Goal: Task Accomplishment & Management: Manage account settings

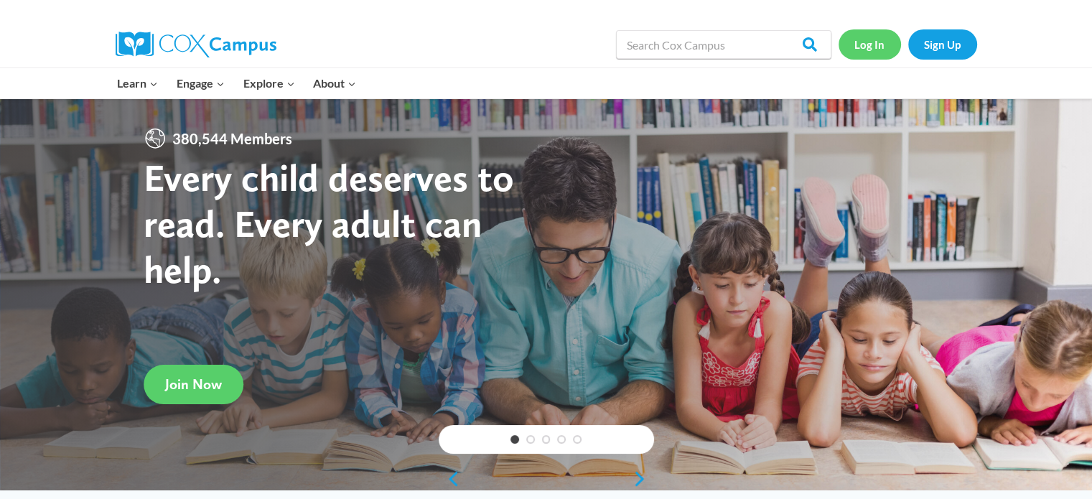
click at [881, 42] on link "Log In" at bounding box center [869, 43] width 62 height 29
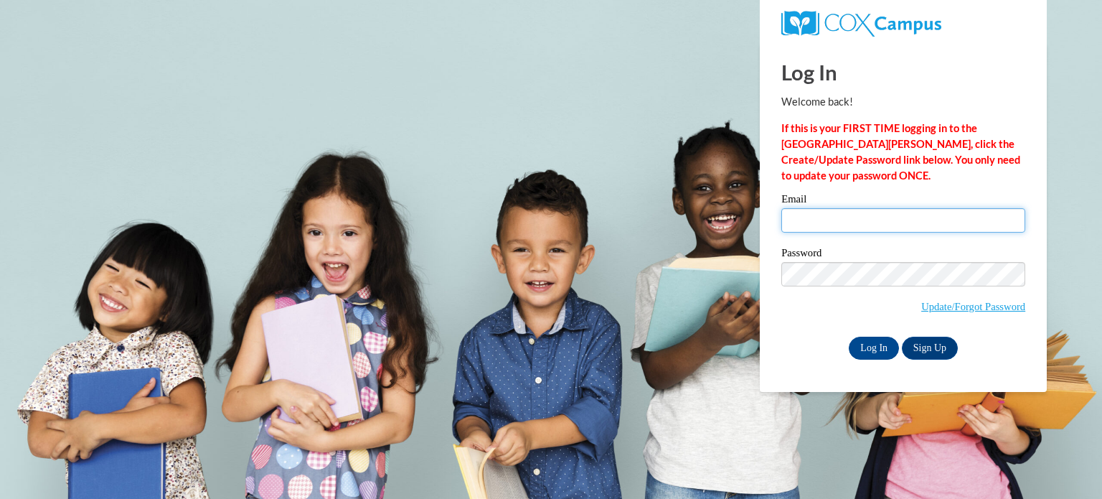
click at [856, 218] on input "Email" at bounding box center [904, 220] width 244 height 24
type input "[PERSON_NAME][EMAIL_ADDRESS][PERSON_NAME][DOMAIN_NAME]"
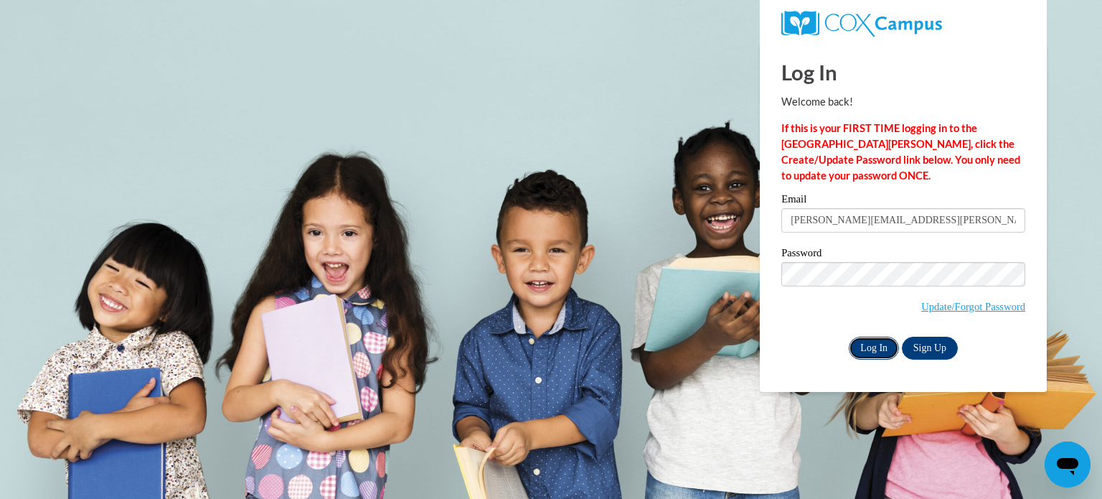
click at [880, 354] on input "Log In" at bounding box center [874, 348] width 50 height 23
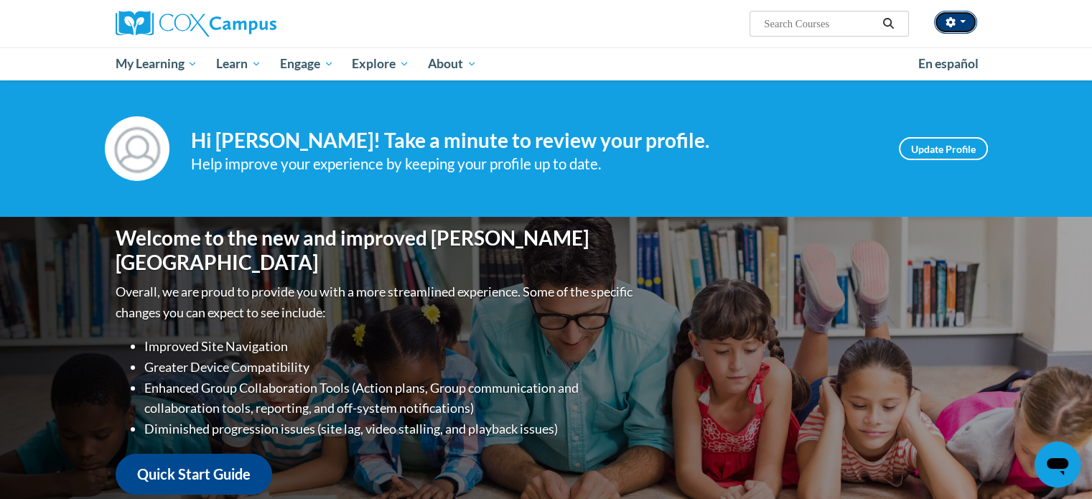
click at [959, 25] on button "button" at bounding box center [955, 22] width 43 height 23
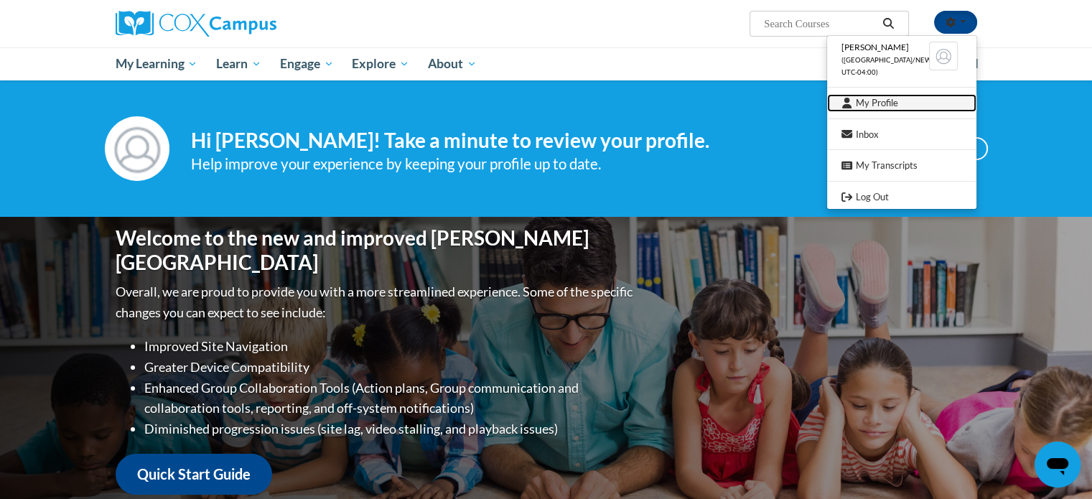
click at [886, 106] on link "My Profile" at bounding box center [901, 103] width 149 height 18
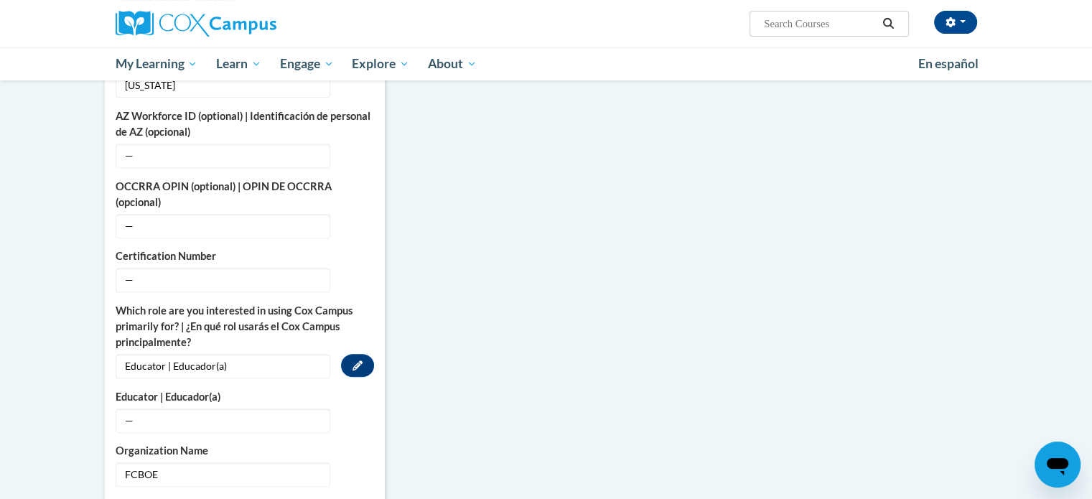
scroll to position [718, 0]
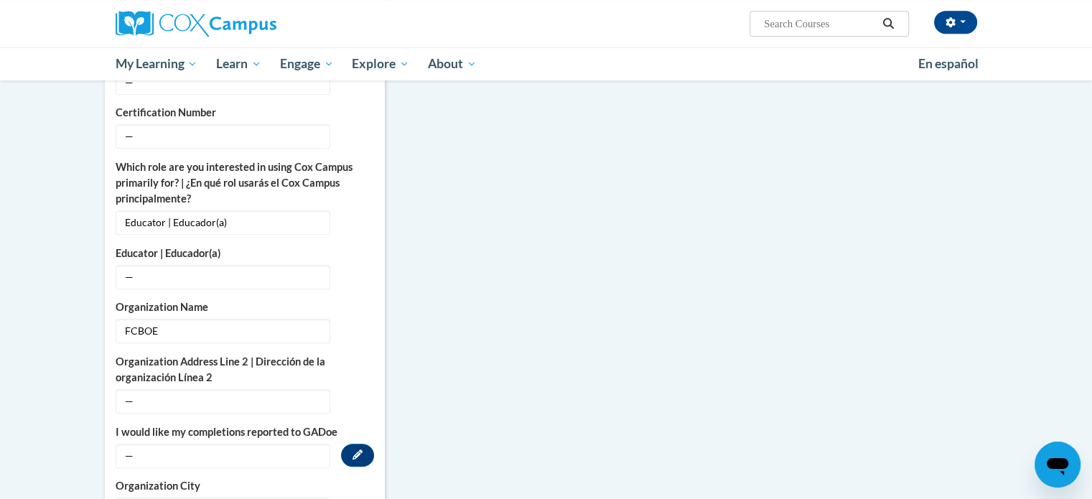
click at [292, 444] on span "—" at bounding box center [223, 456] width 215 height 24
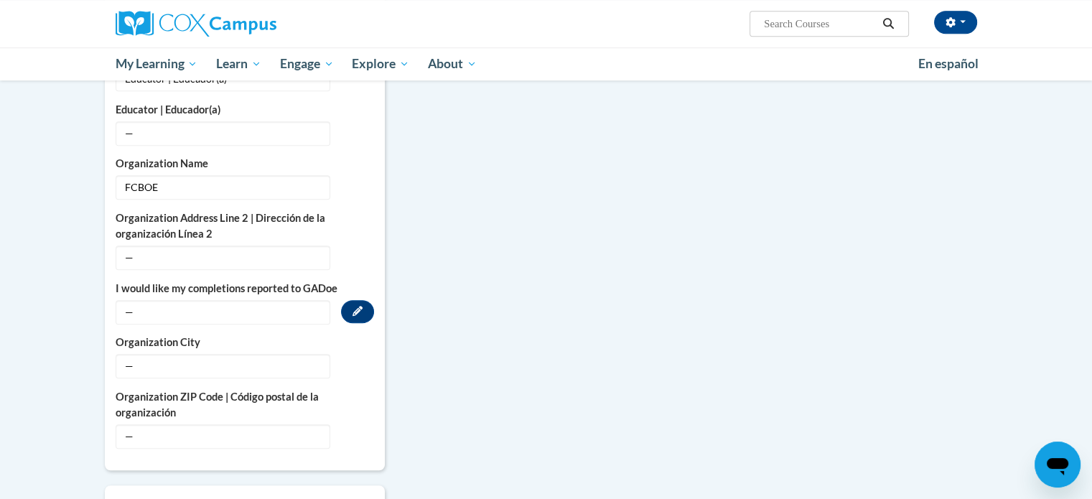
click at [138, 300] on span "—" at bounding box center [223, 312] width 215 height 24
click at [362, 300] on button "Edit" at bounding box center [357, 311] width 33 height 23
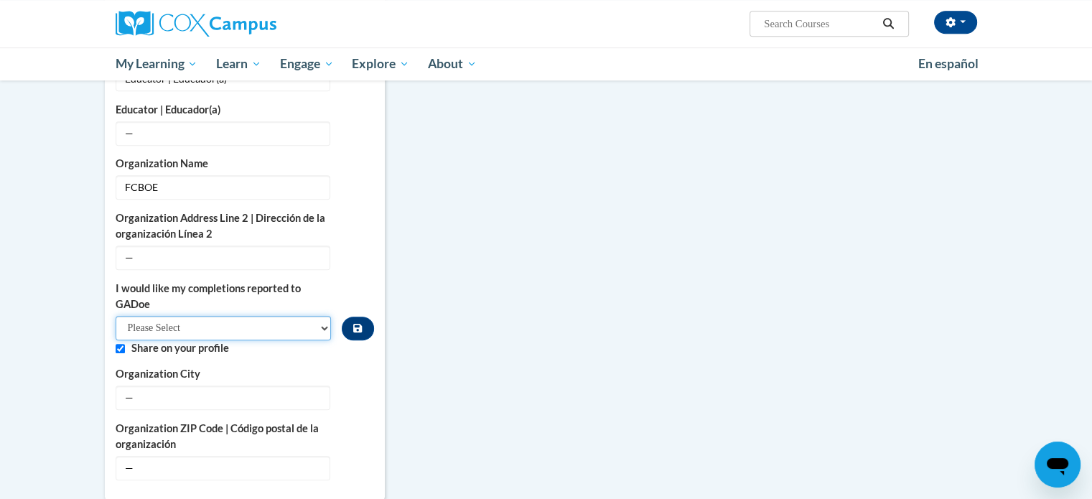
click at [261, 316] on select "Please Select Yes No" at bounding box center [224, 328] width 216 height 24
select select "603ba6f8-c7dd-435b-84cd-d4c8cfb77024"
click at [116, 316] on select "Please Select Yes No" at bounding box center [224, 328] width 216 height 24
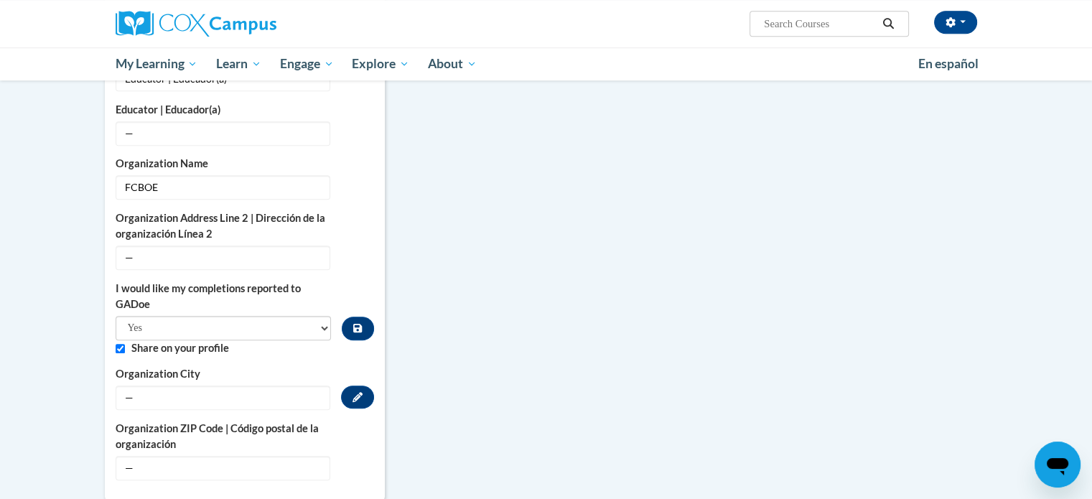
click at [155, 385] on span "—" at bounding box center [223, 397] width 215 height 24
click at [356, 392] on icon "Custom profile fields" at bounding box center [357, 397] width 10 height 10
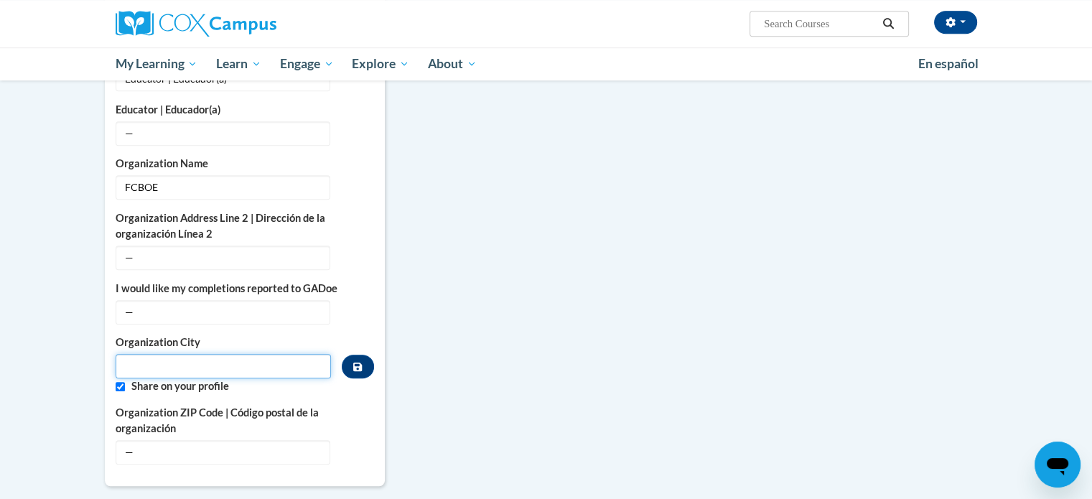
click at [151, 354] on input "Metadata input" at bounding box center [224, 366] width 216 height 24
type input "[GEOGRAPHIC_DATA]"
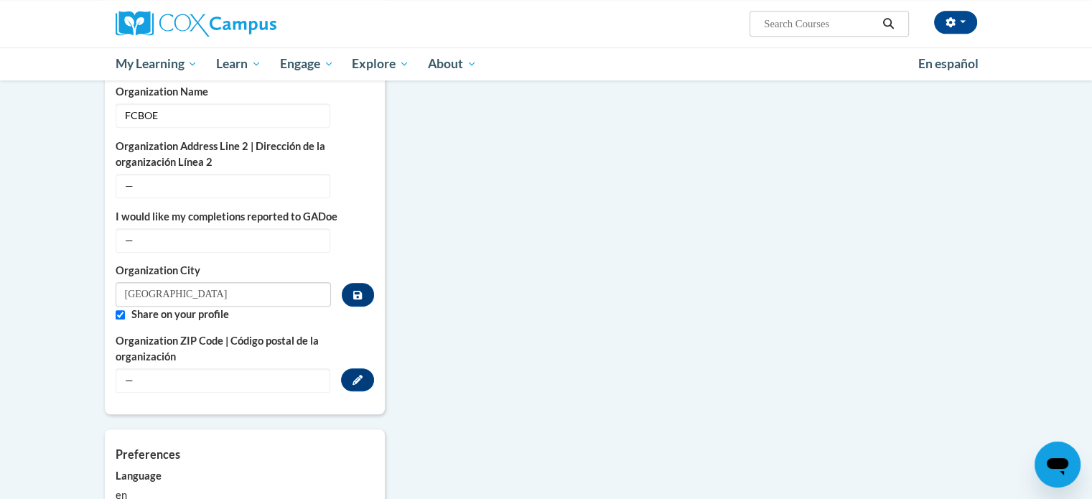
click at [169, 368] on span "—" at bounding box center [223, 380] width 215 height 24
click at [350, 368] on button "Edit" at bounding box center [357, 379] width 33 height 23
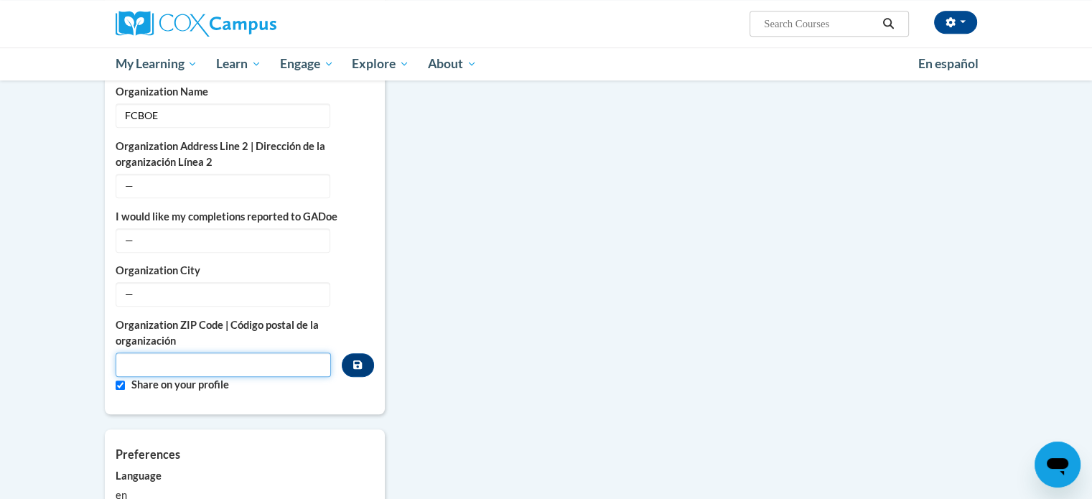
click at [253, 352] on input "Metadata input" at bounding box center [224, 364] width 216 height 24
type input "30214"
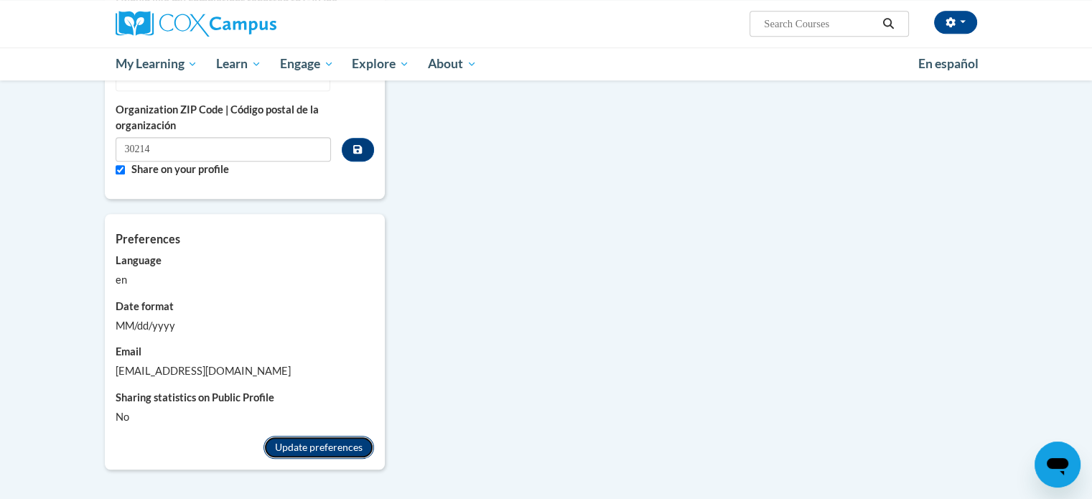
click at [334, 436] on button "Update preferences" at bounding box center [318, 447] width 111 height 23
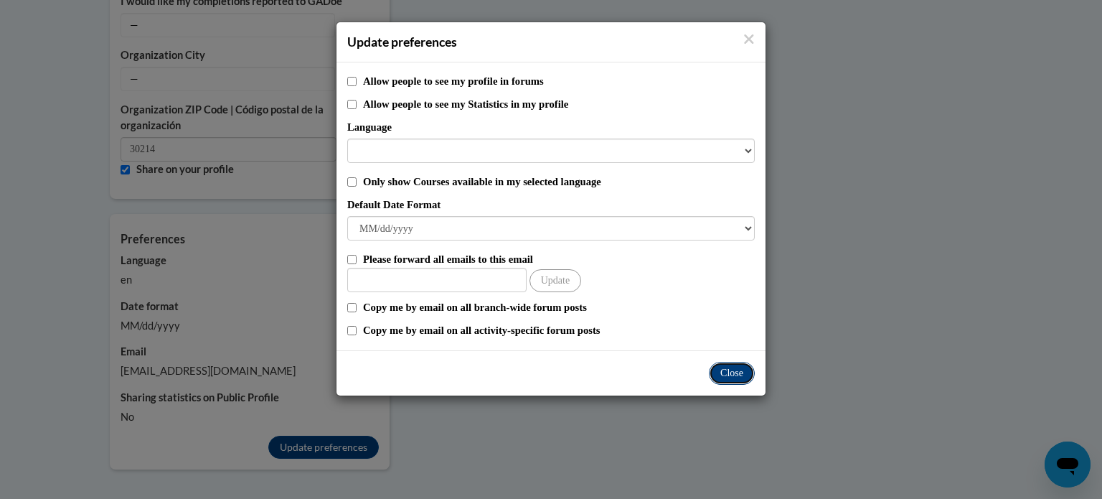
click at [733, 374] on button "Close" at bounding box center [732, 373] width 46 height 23
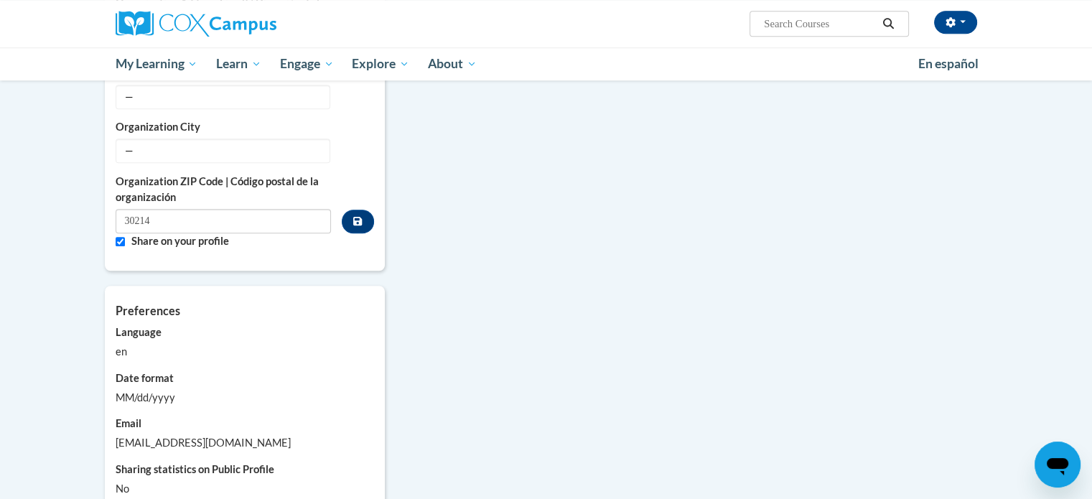
scroll to position [933, 0]
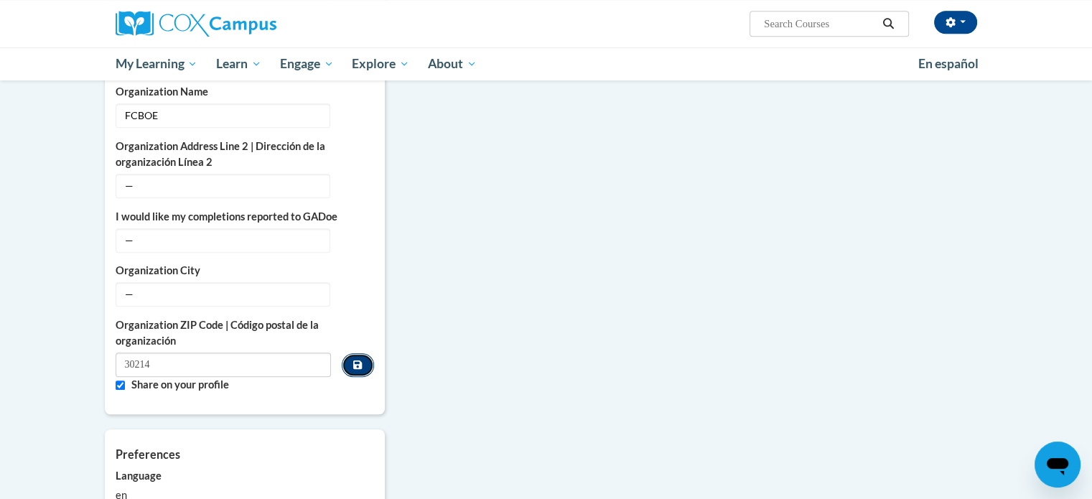
click at [357, 360] on icon "Custom profile fields" at bounding box center [357, 365] width 9 height 10
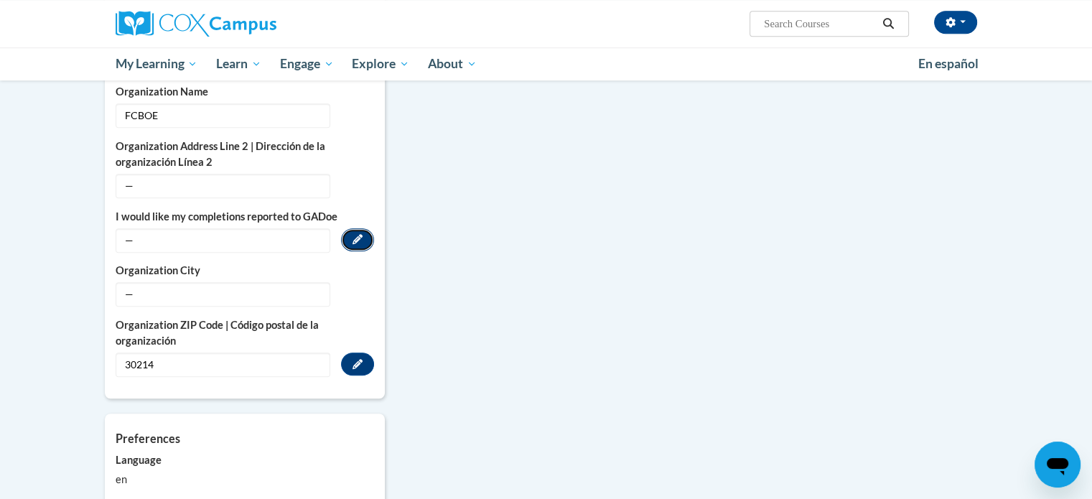
click at [350, 228] on button "Edit" at bounding box center [357, 239] width 33 height 23
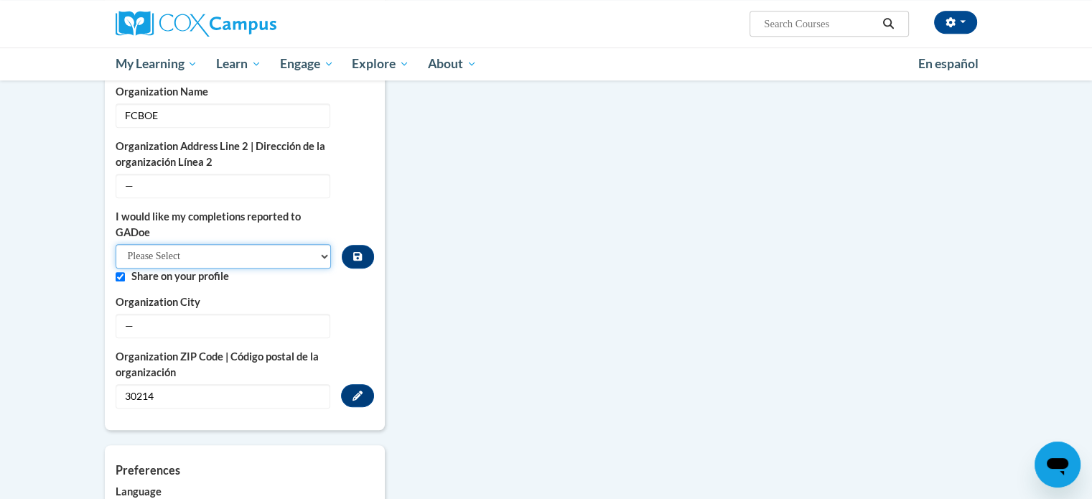
click at [211, 244] on select "Please Select Yes No" at bounding box center [224, 256] width 216 height 24
select select "603ba6f8-c7dd-435b-84cd-d4c8cfb77024"
click at [116, 244] on select "Please Select Yes No" at bounding box center [224, 256] width 216 height 24
click at [362, 245] on button "Custom profile fields" at bounding box center [358, 257] width 32 height 24
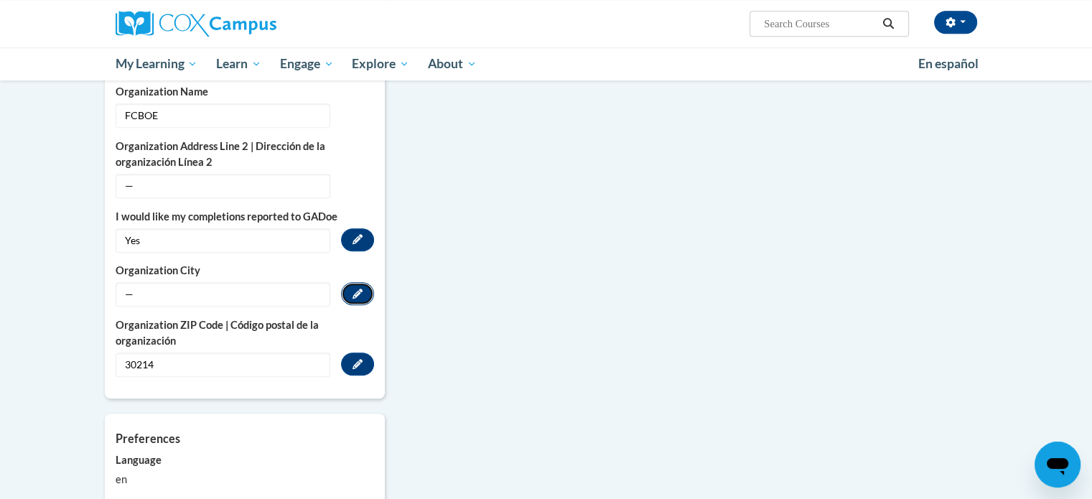
click at [356, 282] on button "Edit" at bounding box center [357, 293] width 33 height 23
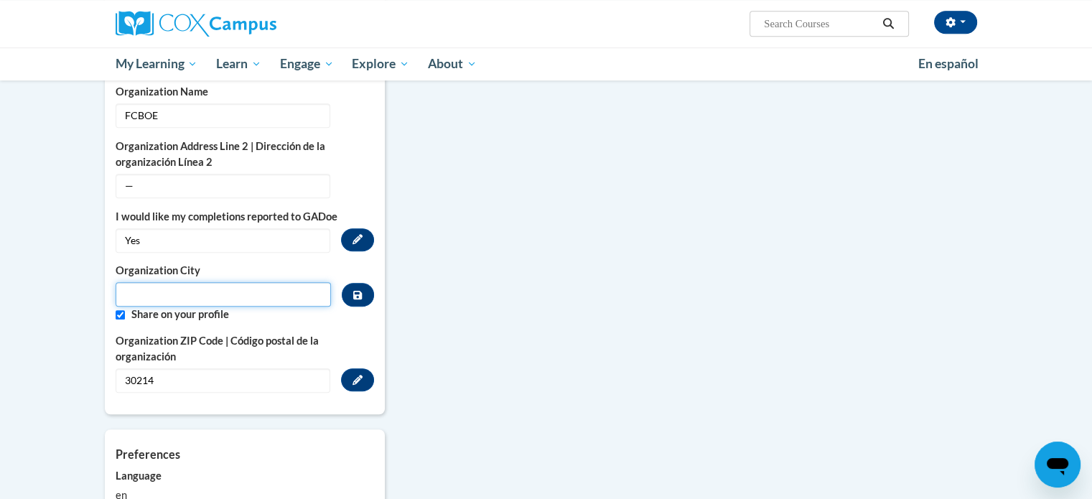
click at [243, 282] on input "Metadata input" at bounding box center [224, 294] width 216 height 24
type input "[GEOGRAPHIC_DATA]"
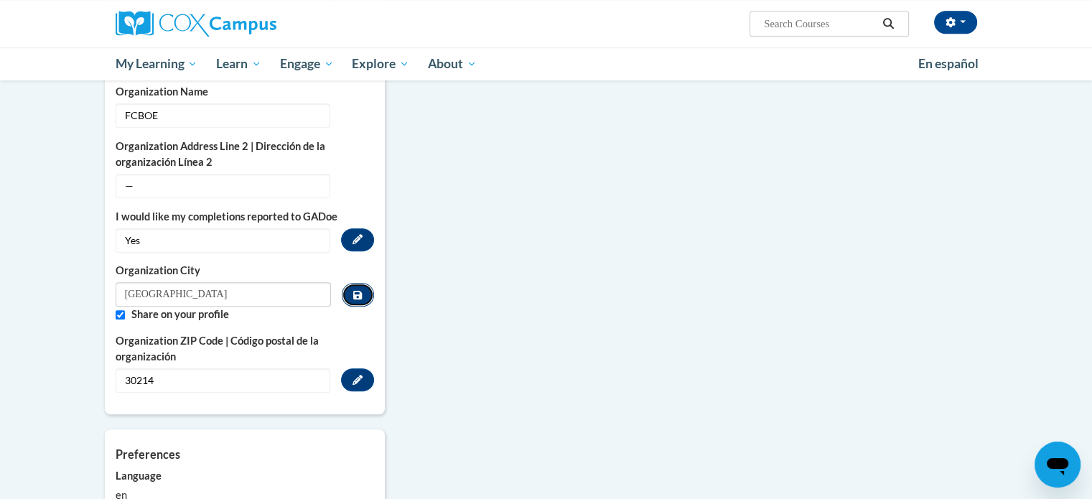
click at [360, 290] on icon "Custom profile fields" at bounding box center [357, 295] width 9 height 10
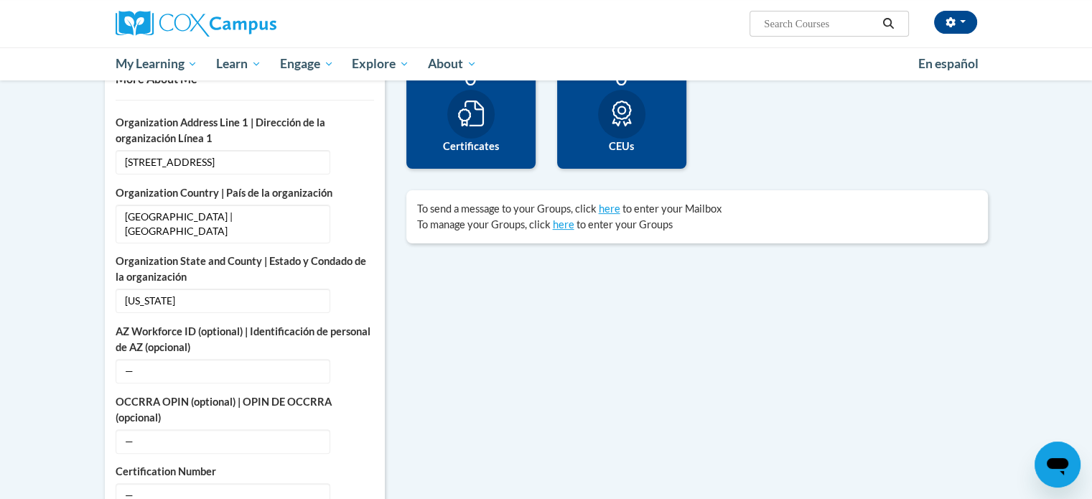
scroll to position [431, 0]
